Goal: Obtain resource: Obtain resource

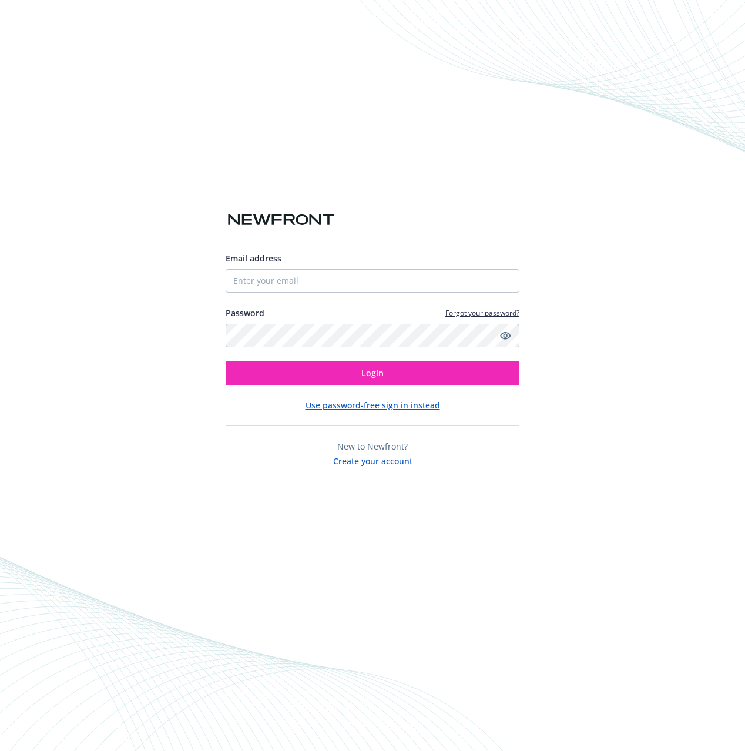
drag, startPoint x: 316, startPoint y: 269, endPoint x: 316, endPoint y: 275, distance: 6.5
click at [316, 269] on input "Email address" at bounding box center [373, 281] width 294 height 24
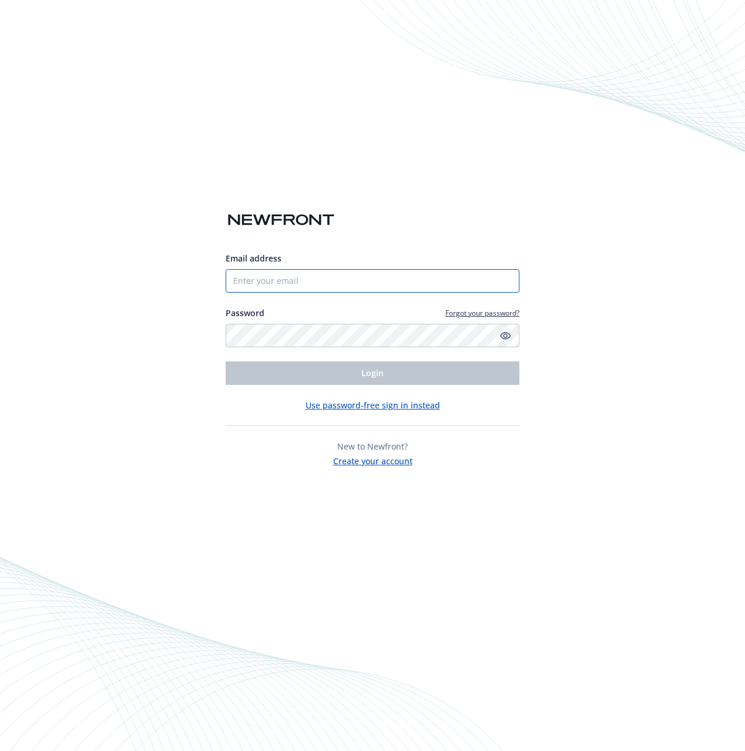
click at [316, 275] on input "Email address" at bounding box center [373, 281] width 294 height 24
click at [307, 284] on input "Email address" at bounding box center [373, 281] width 294 height 24
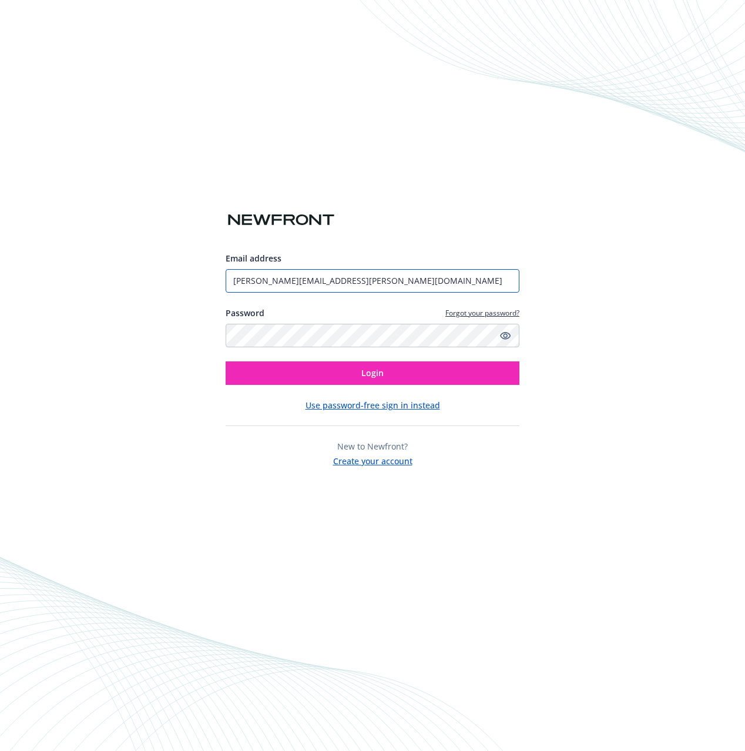
type input "[PERSON_NAME][EMAIL_ADDRESS][PERSON_NAME][DOMAIN_NAME]"
click at [325, 200] on div at bounding box center [373, 191] width 294 height 38
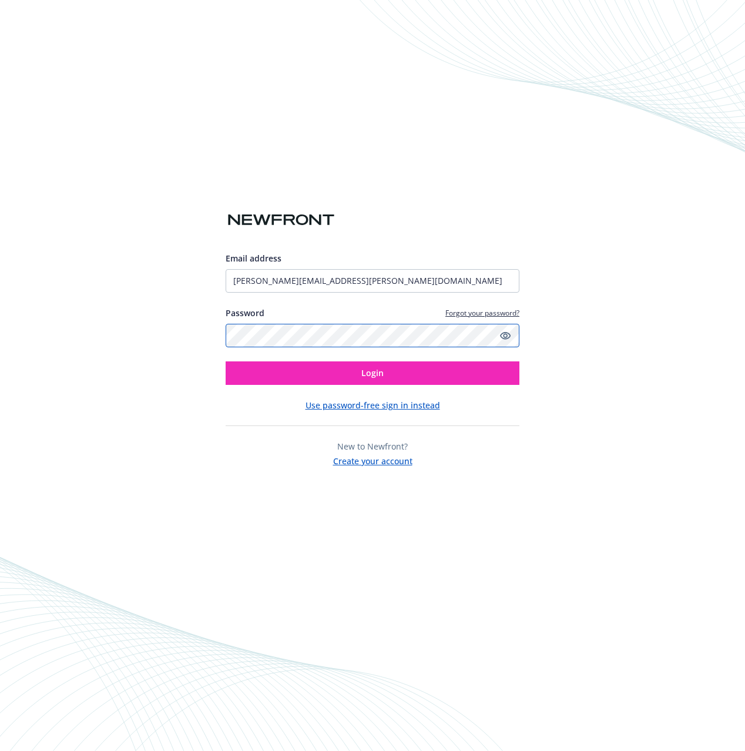
click at [0, 751] on com-1password-button at bounding box center [0, 751] width 0 height 0
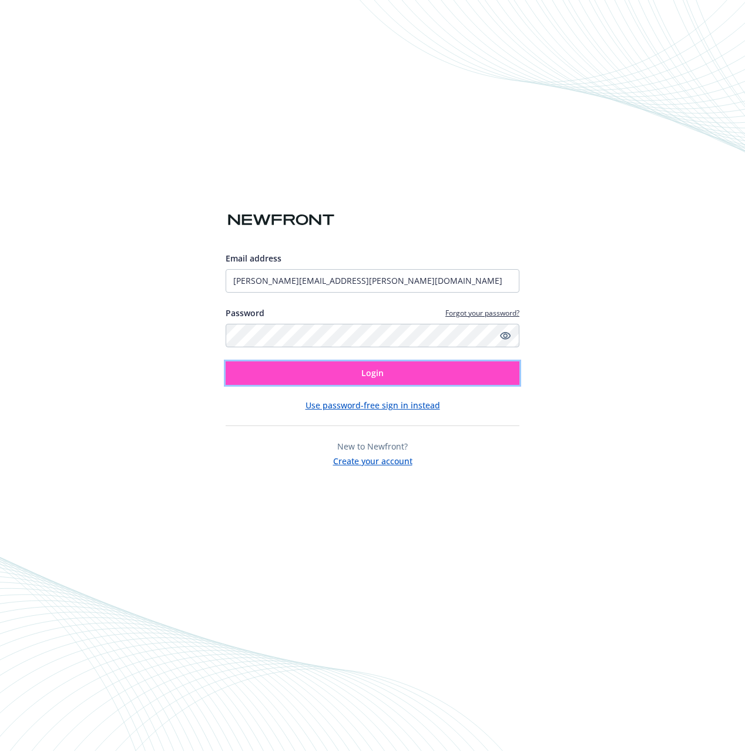
click at [435, 363] on button "Login" at bounding box center [373, 373] width 294 height 24
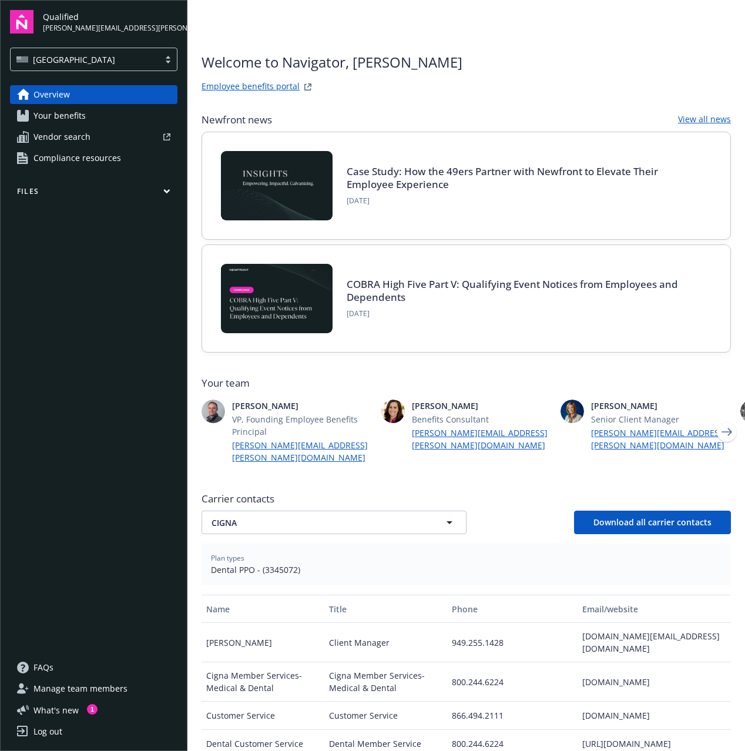
click at [60, 113] on span "Your benefits" at bounding box center [60, 115] width 52 height 19
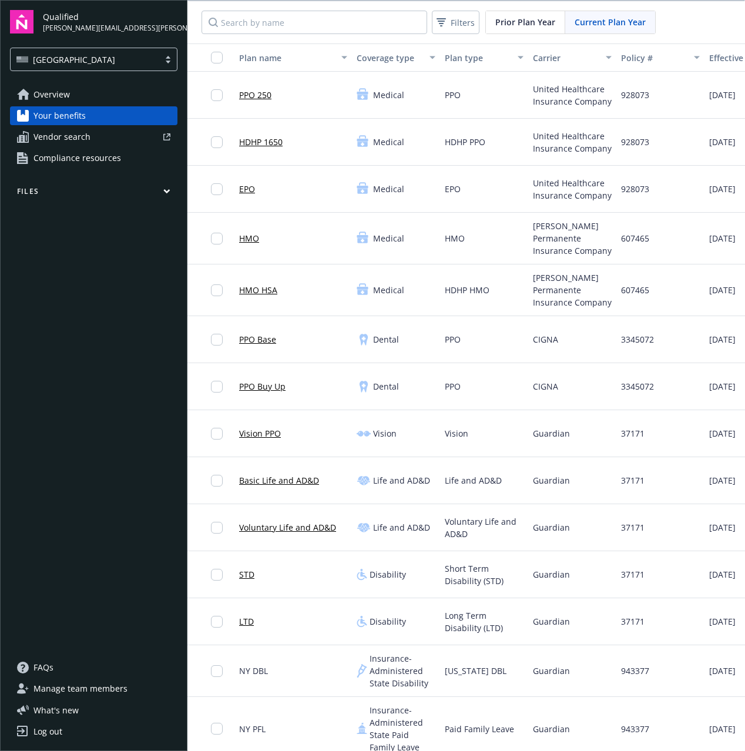
click at [255, 236] on link "HMO" at bounding box center [249, 238] width 20 height 12
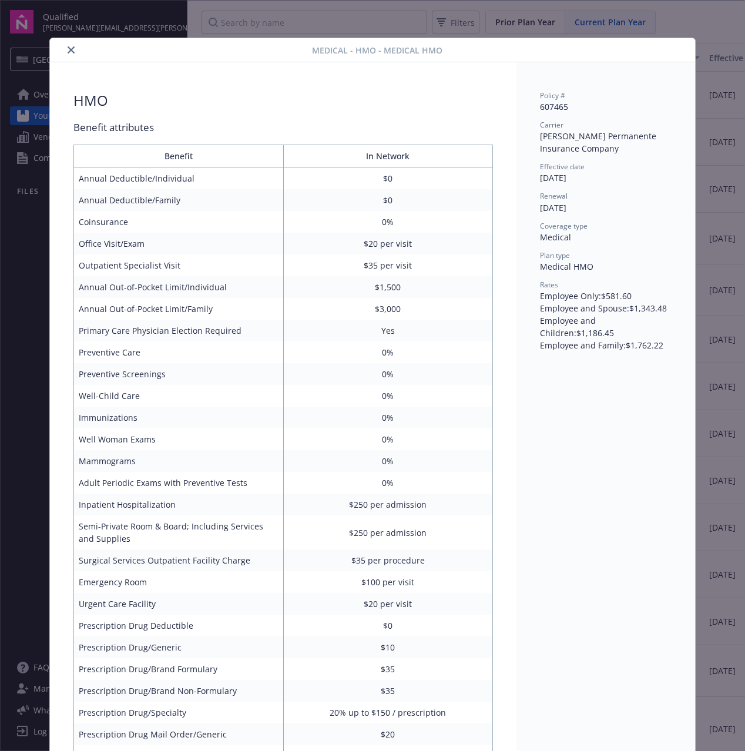
scroll to position [35, 0]
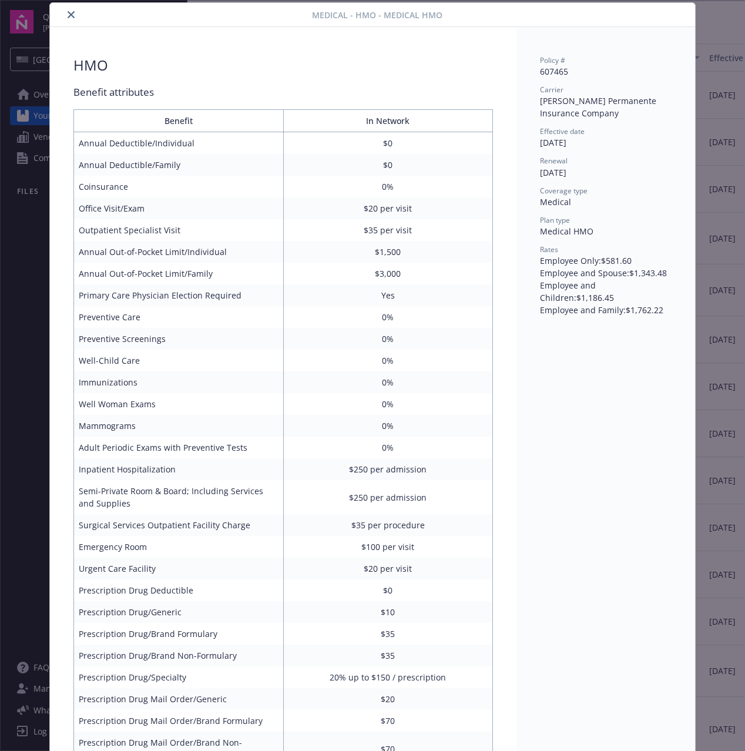
click at [69, 14] on icon "close" at bounding box center [71, 14] width 7 height 7
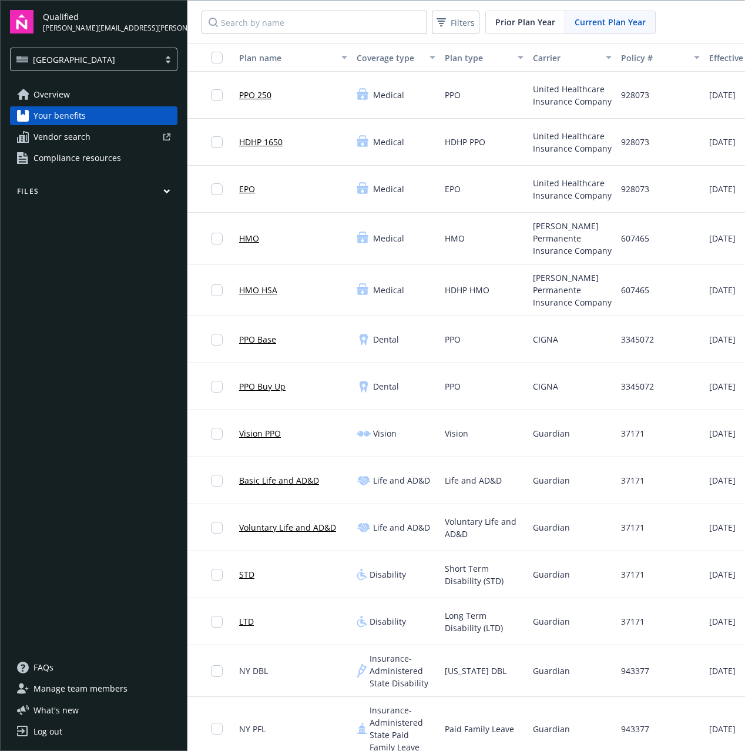
click at [67, 157] on span "Compliance resources" at bounding box center [78, 158] width 88 height 19
